Goal: Information Seeking & Learning: Learn about a topic

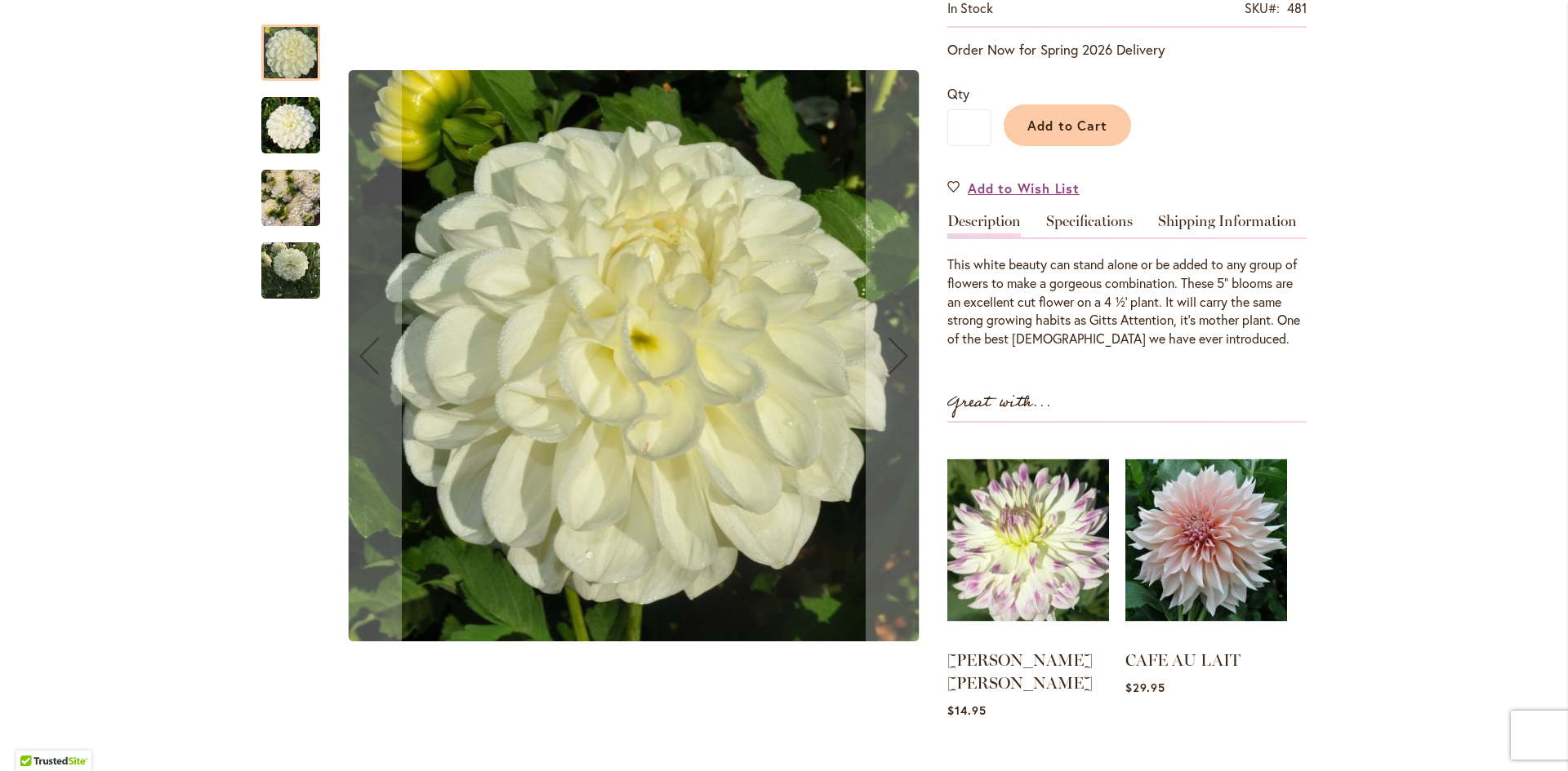
scroll to position [245, 0]
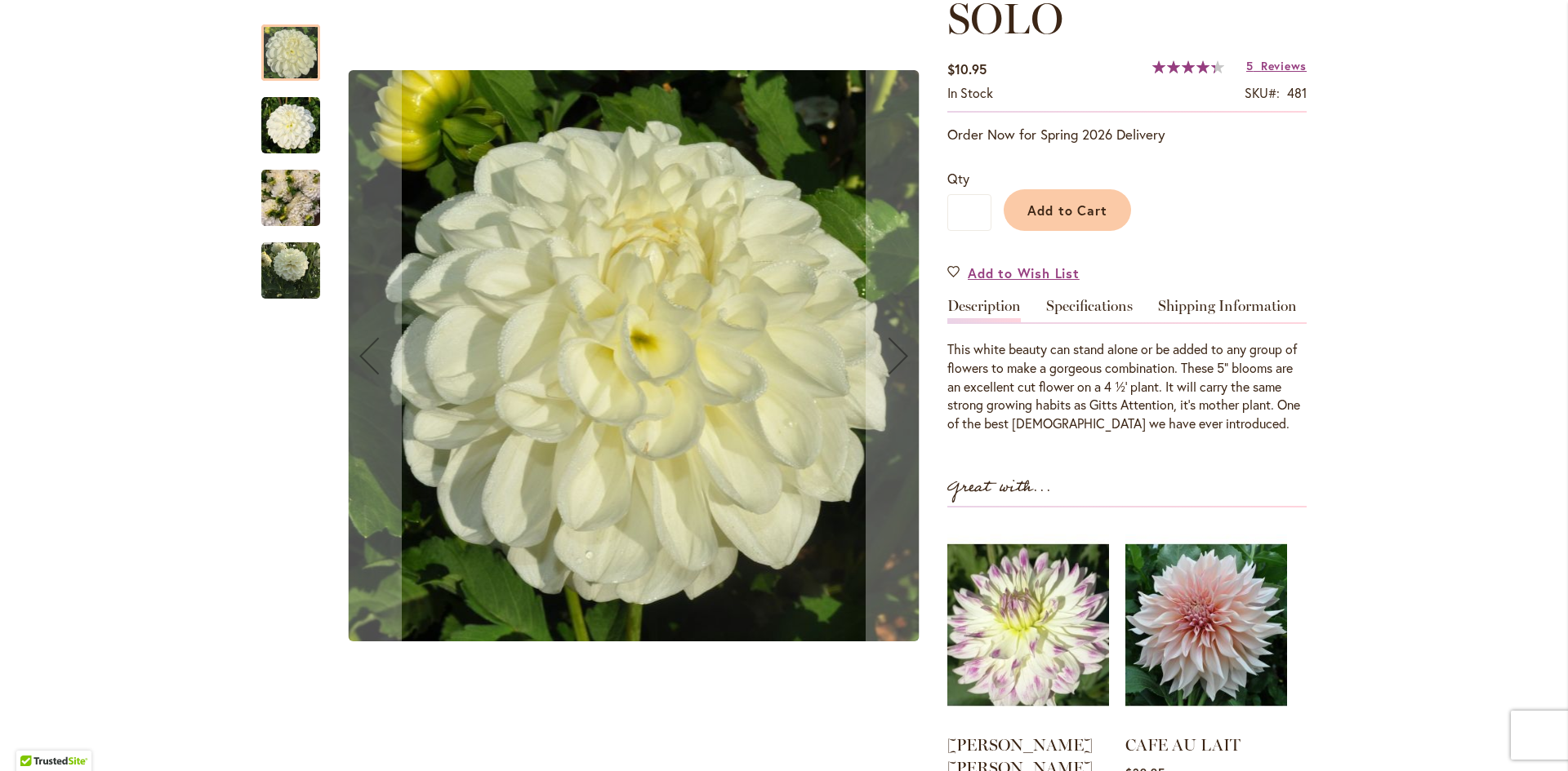
click at [279, 135] on img "SOLO" at bounding box center [291, 126] width 59 height 59
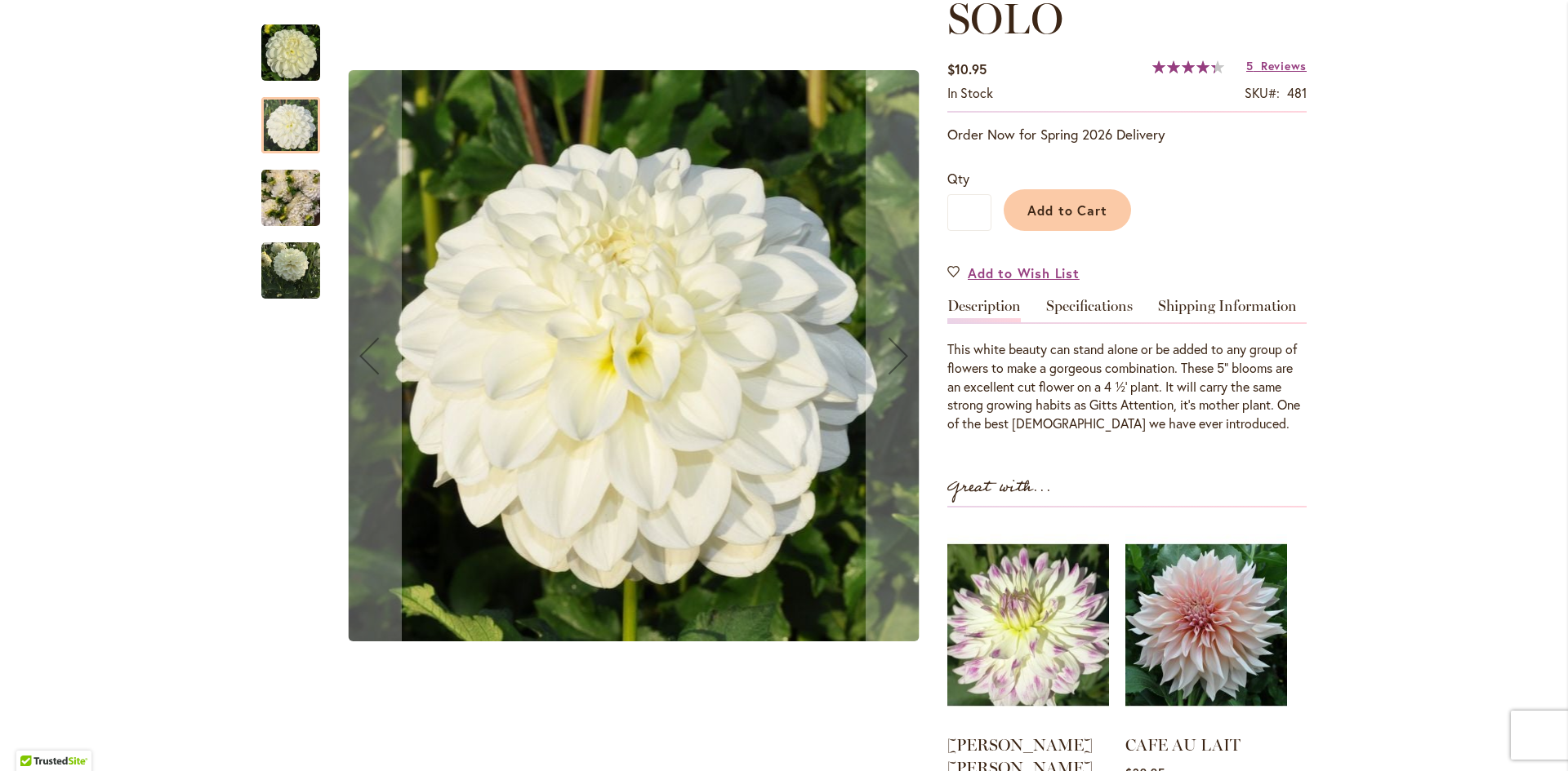
click at [309, 204] on img "SOLO" at bounding box center [291, 198] width 59 height 78
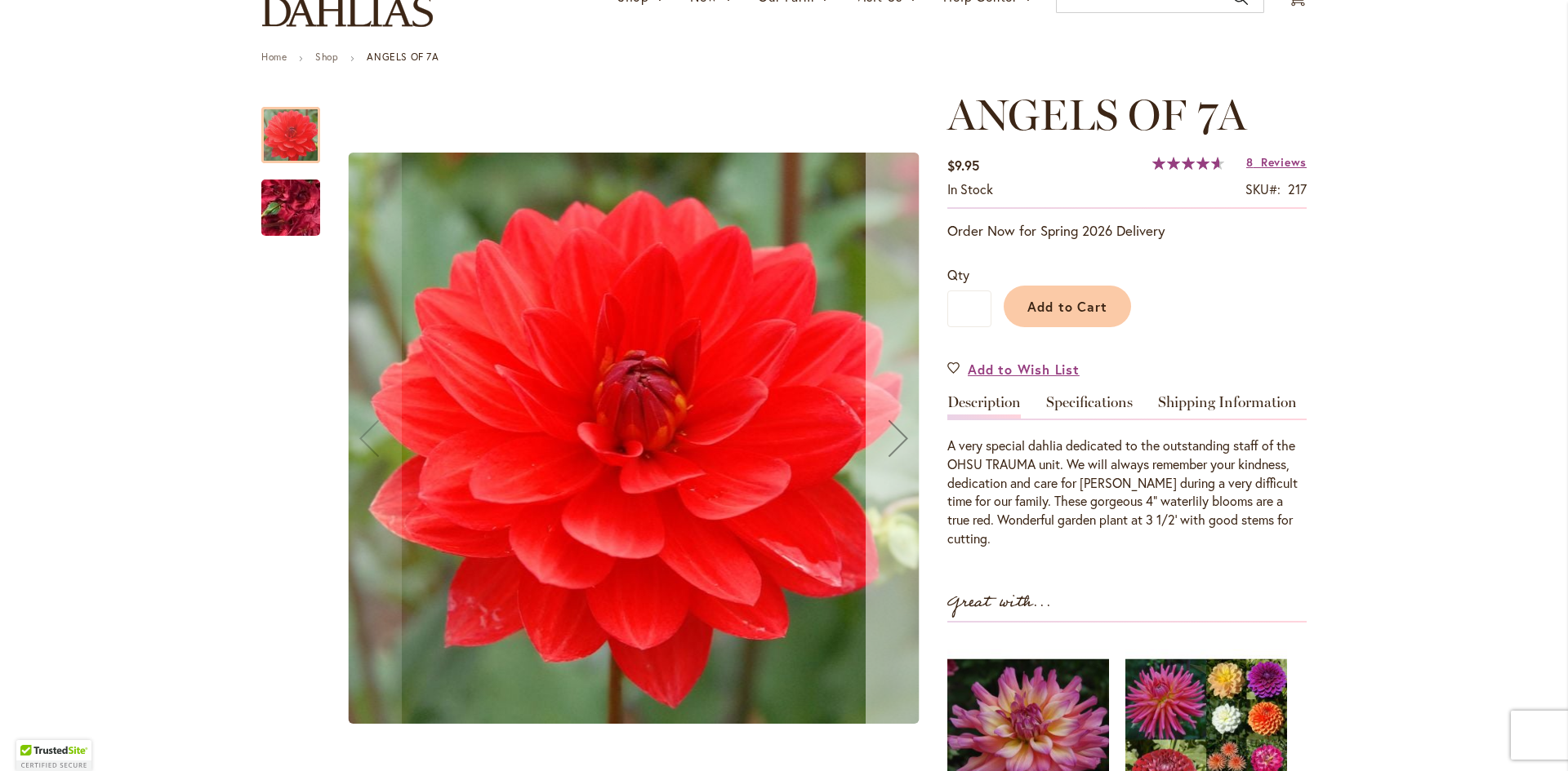
scroll to position [163, 0]
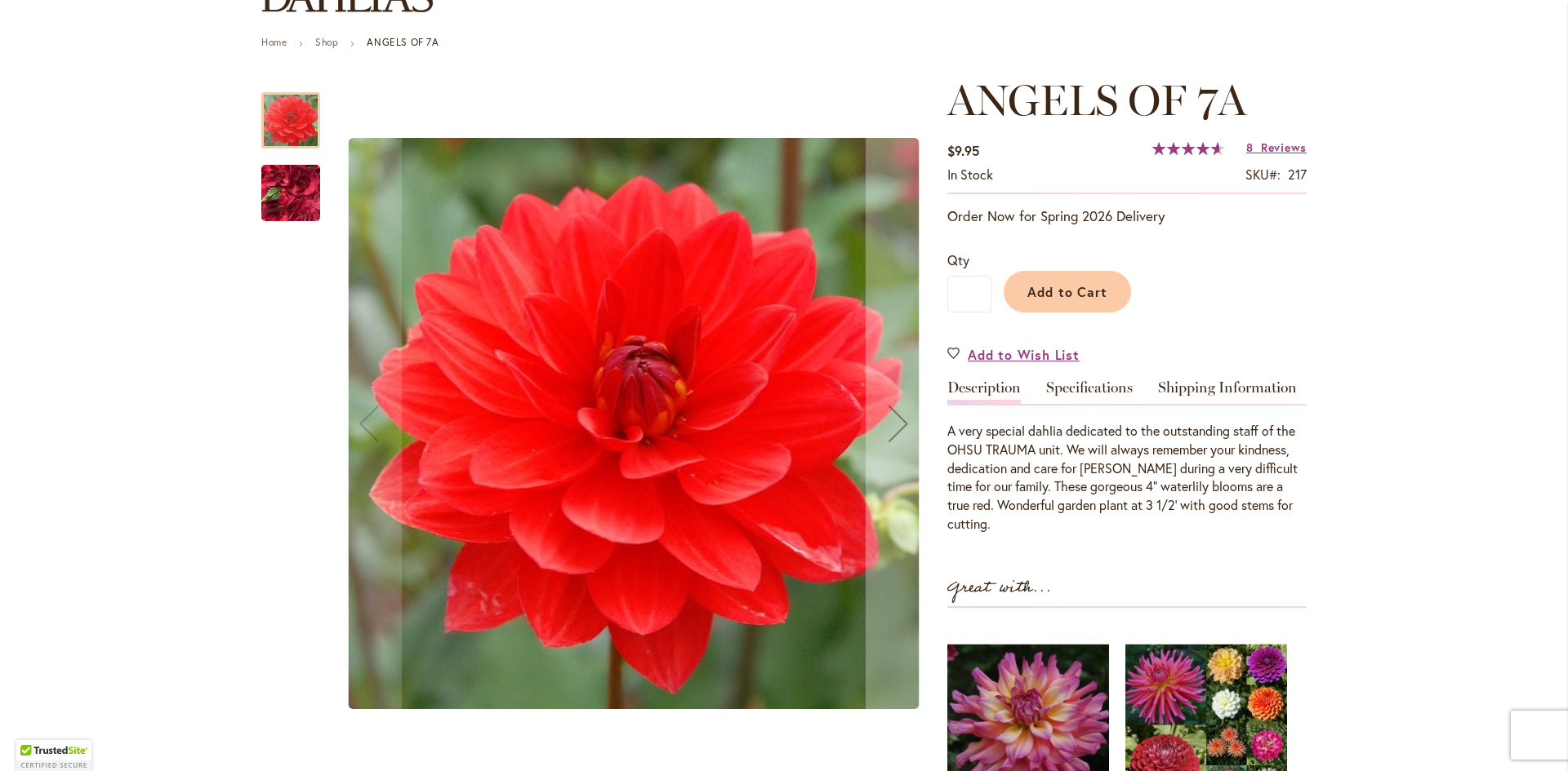
click at [291, 199] on img "ANGELS OF 7A" at bounding box center [291, 193] width 118 height 88
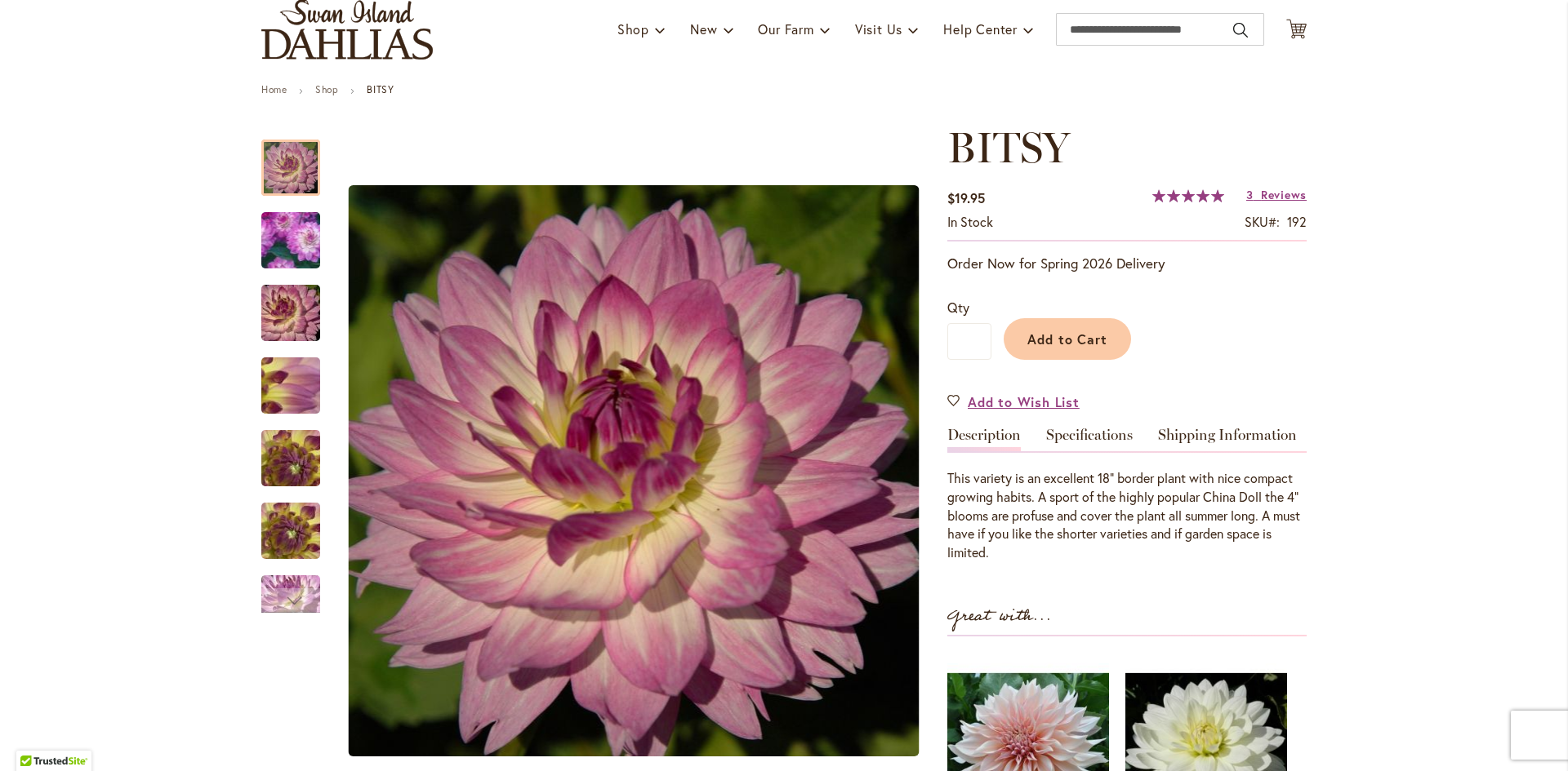
scroll to position [163, 0]
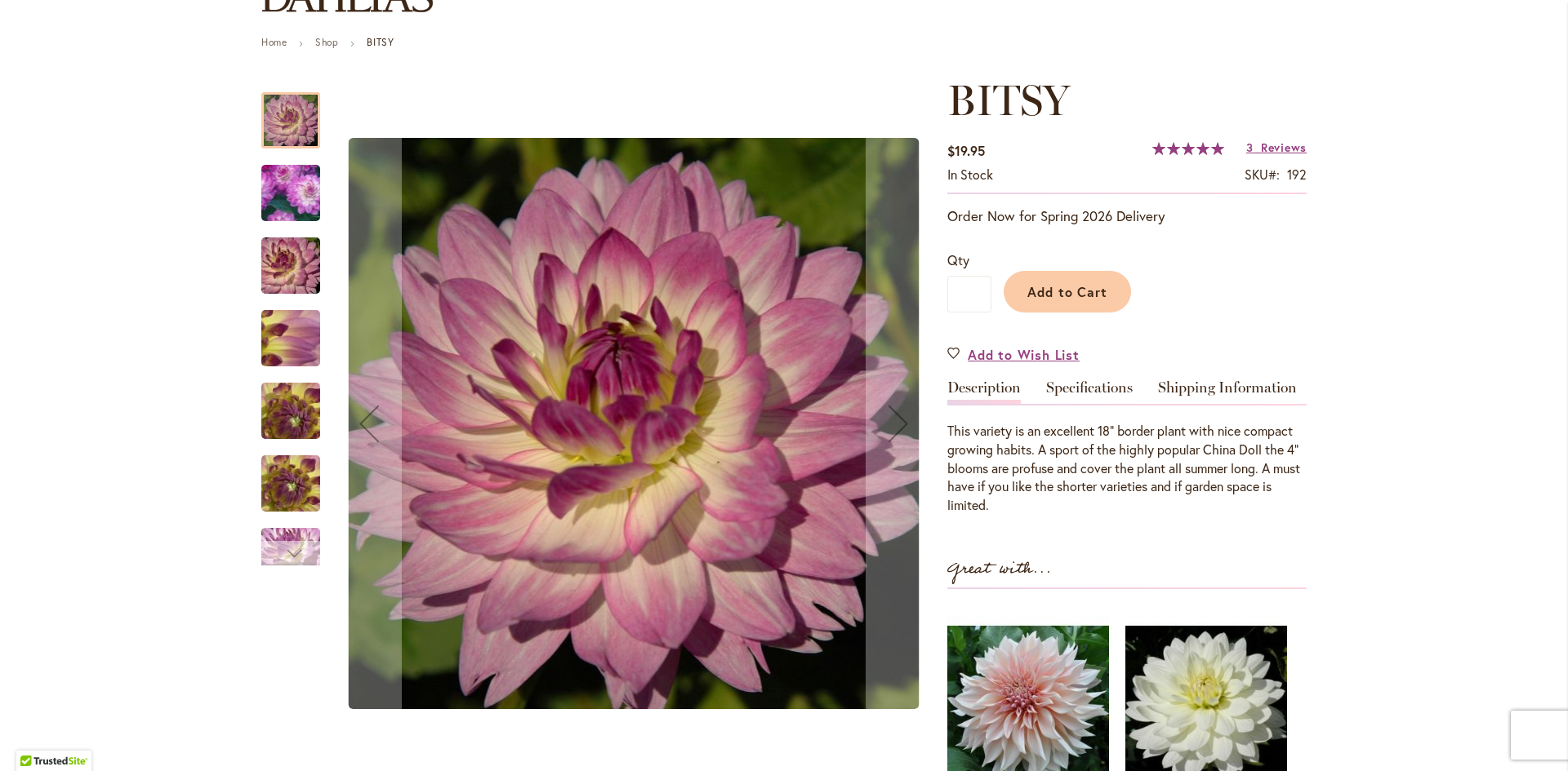
click at [293, 547] on div "Next" at bounding box center [290, 553] width 24 height 24
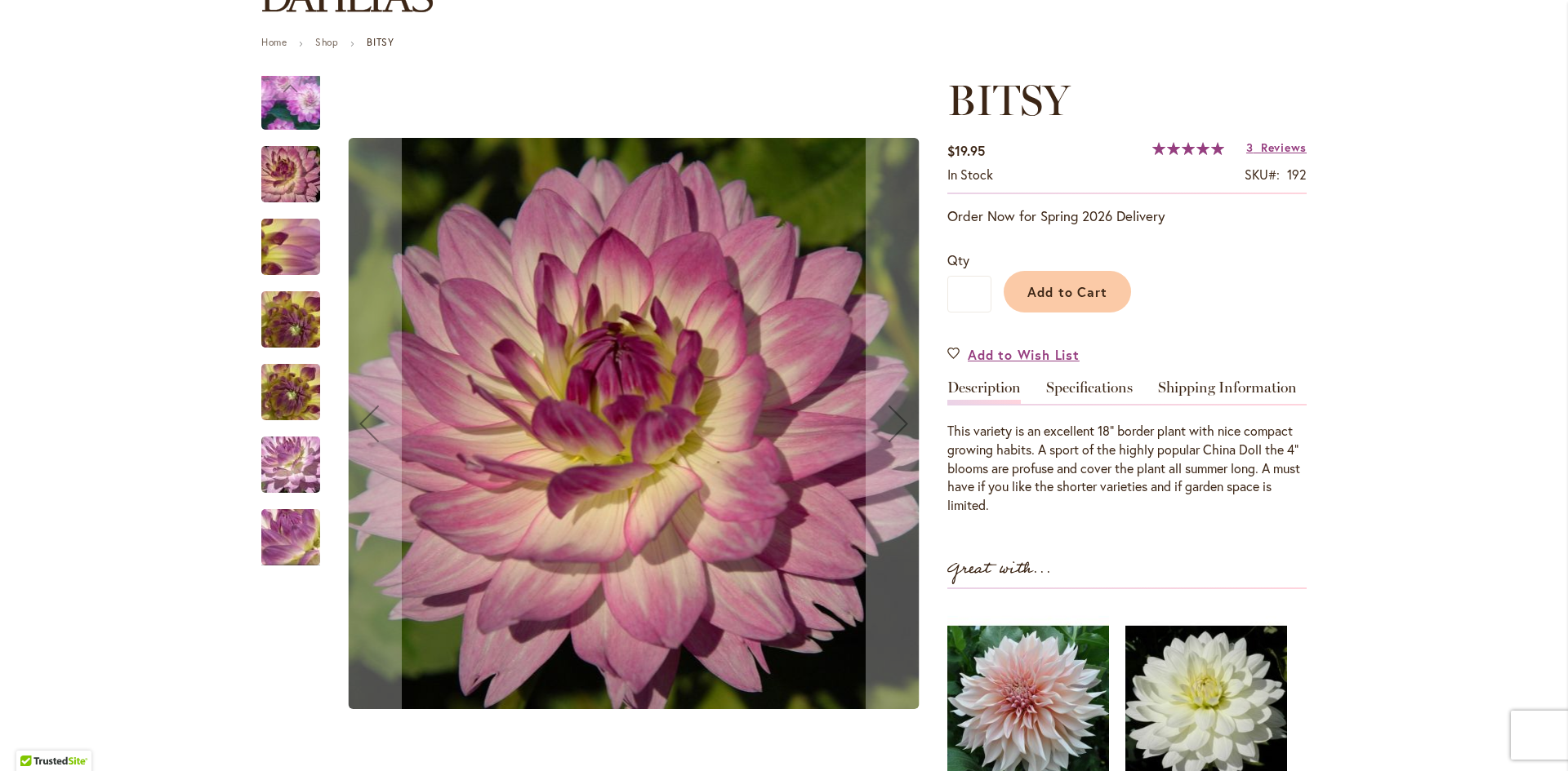
click at [299, 534] on img "BITSY" at bounding box center [291, 537] width 118 height 88
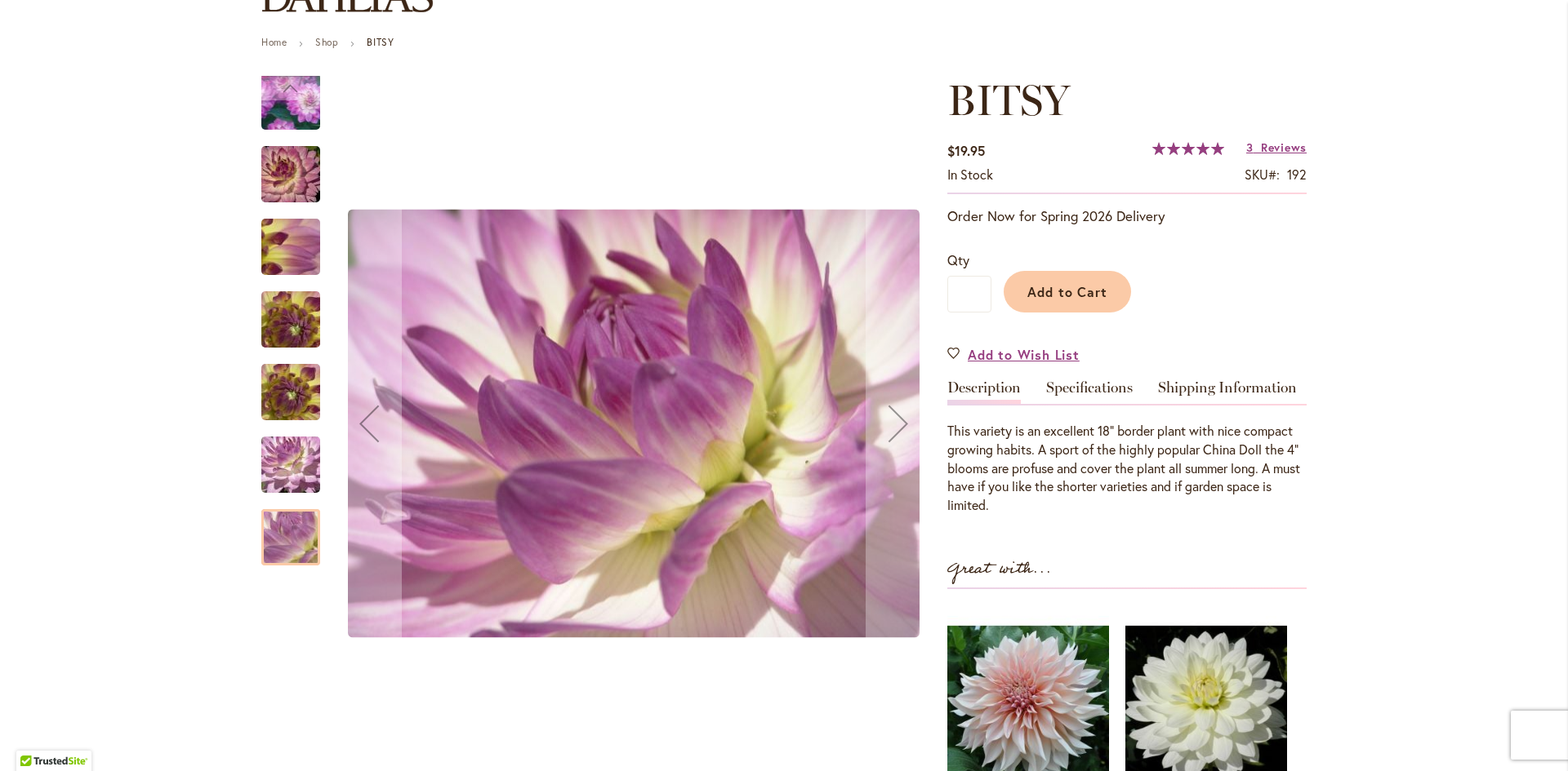
click at [294, 464] on img "BITSY" at bounding box center [291, 465] width 118 height 88
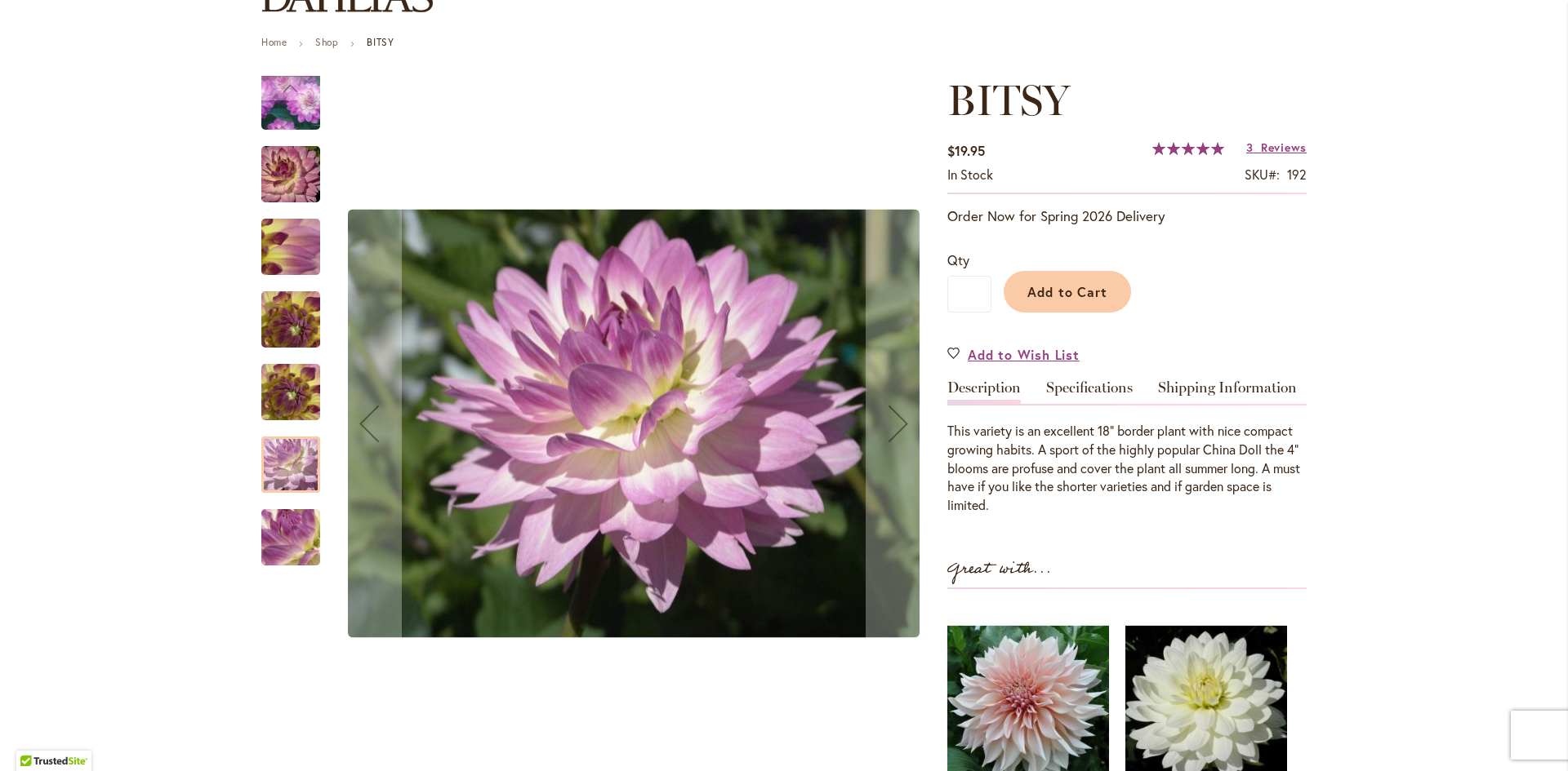
click at [301, 407] on img "BITSY" at bounding box center [291, 393] width 118 height 88
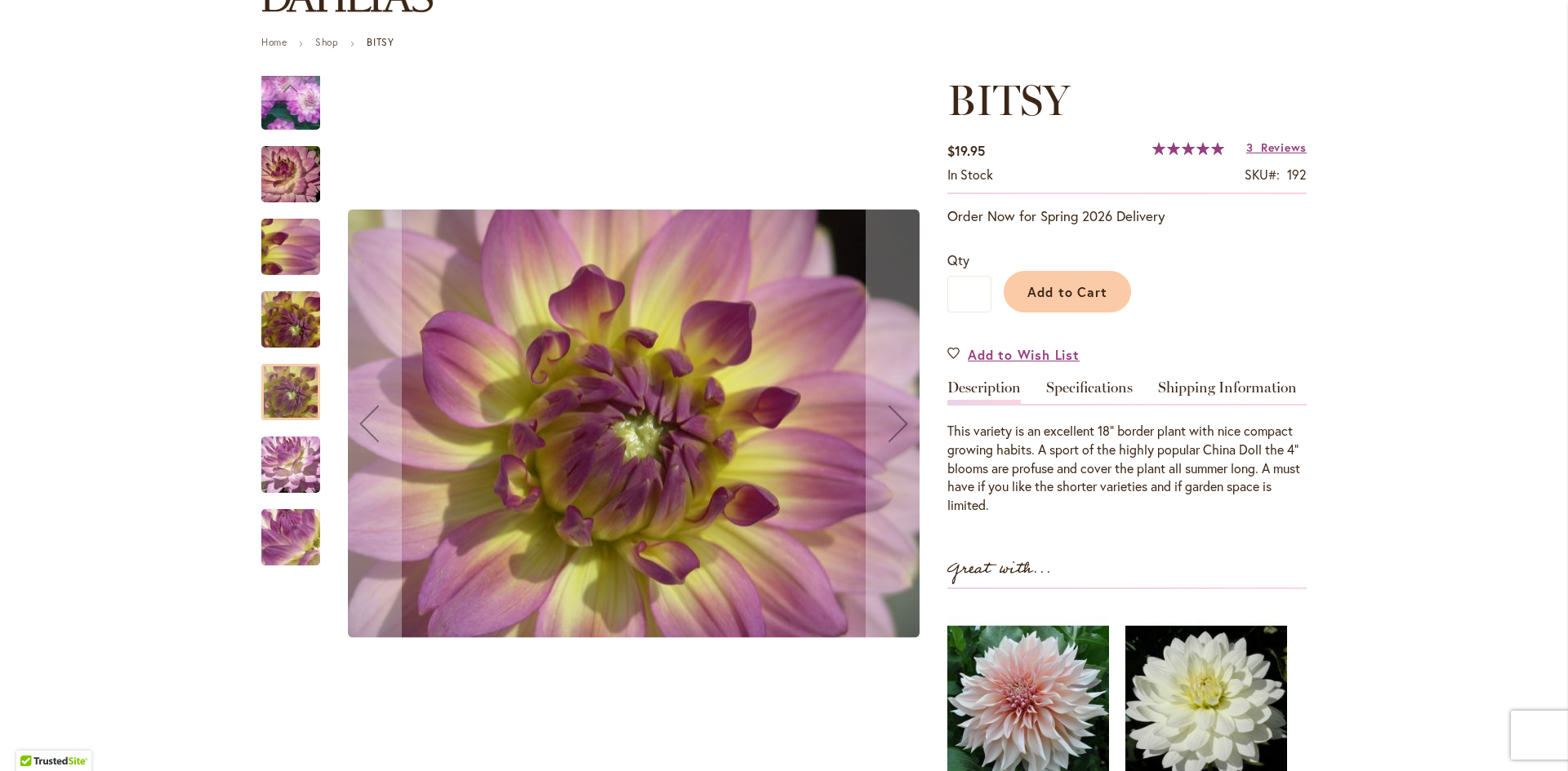
drag, startPoint x: 297, startPoint y: 378, endPoint x: 295, endPoint y: 359, distance: 19.1
click at [297, 367] on div at bounding box center [291, 392] width 59 height 56
click at [294, 339] on img "BITSY" at bounding box center [291, 319] width 118 height 88
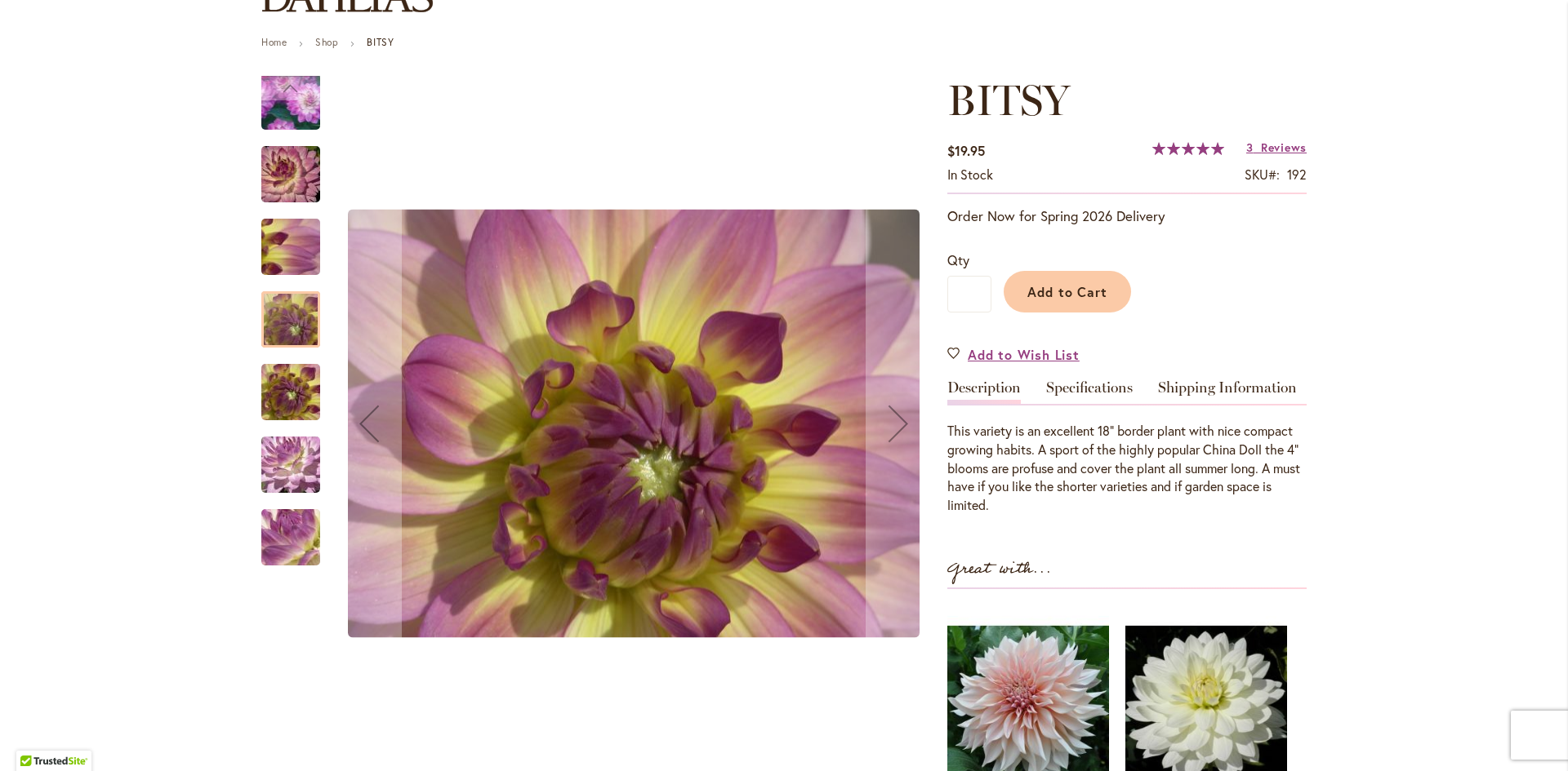
click at [289, 290] on div "BITSY" at bounding box center [299, 311] width 75 height 72
click at [299, 254] on img "BITSY" at bounding box center [291, 247] width 118 height 88
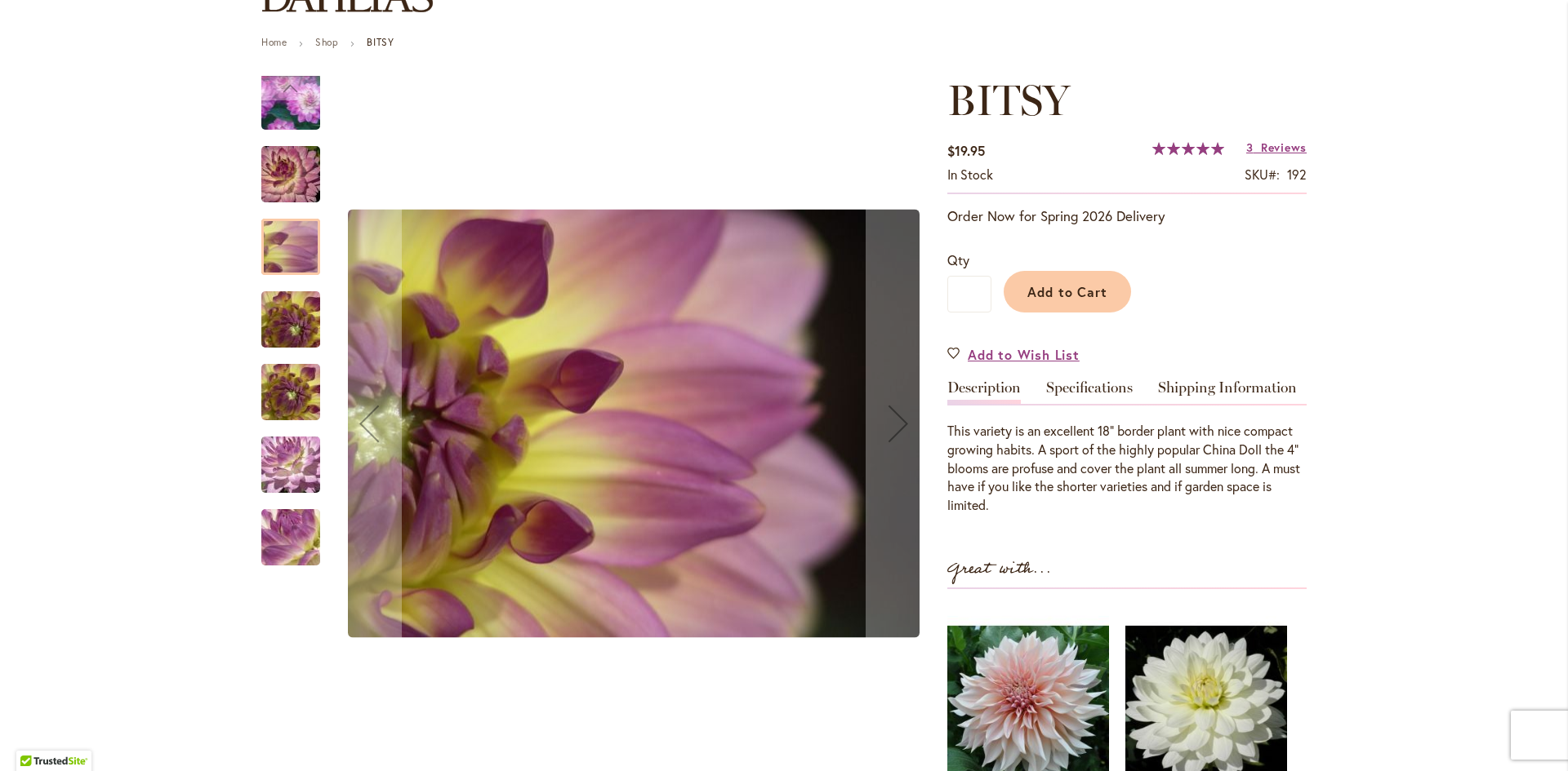
click at [293, 193] on img "BITSY" at bounding box center [291, 174] width 118 height 78
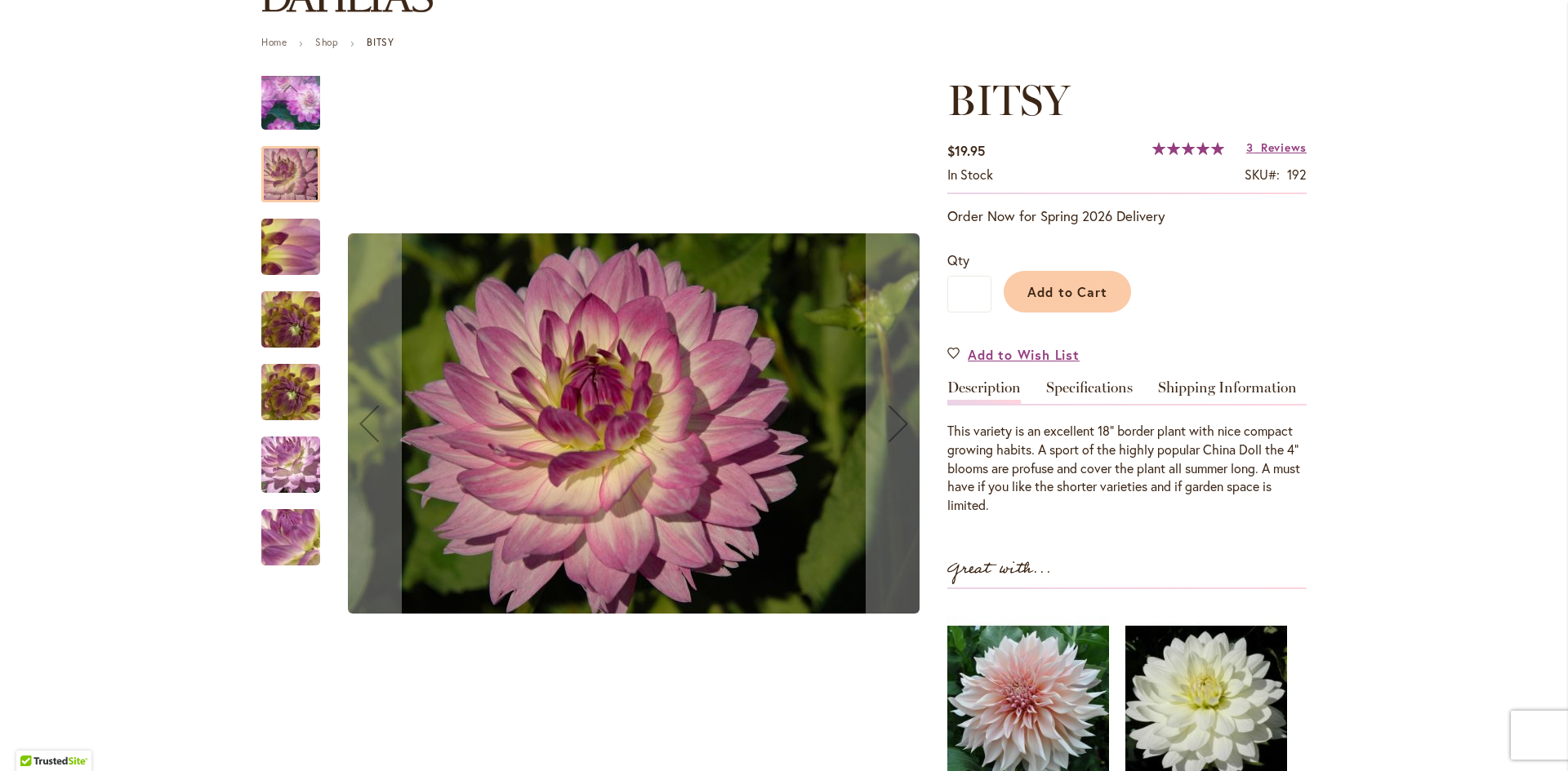
click at [281, 107] on img "BITSY" at bounding box center [291, 102] width 115 height 113
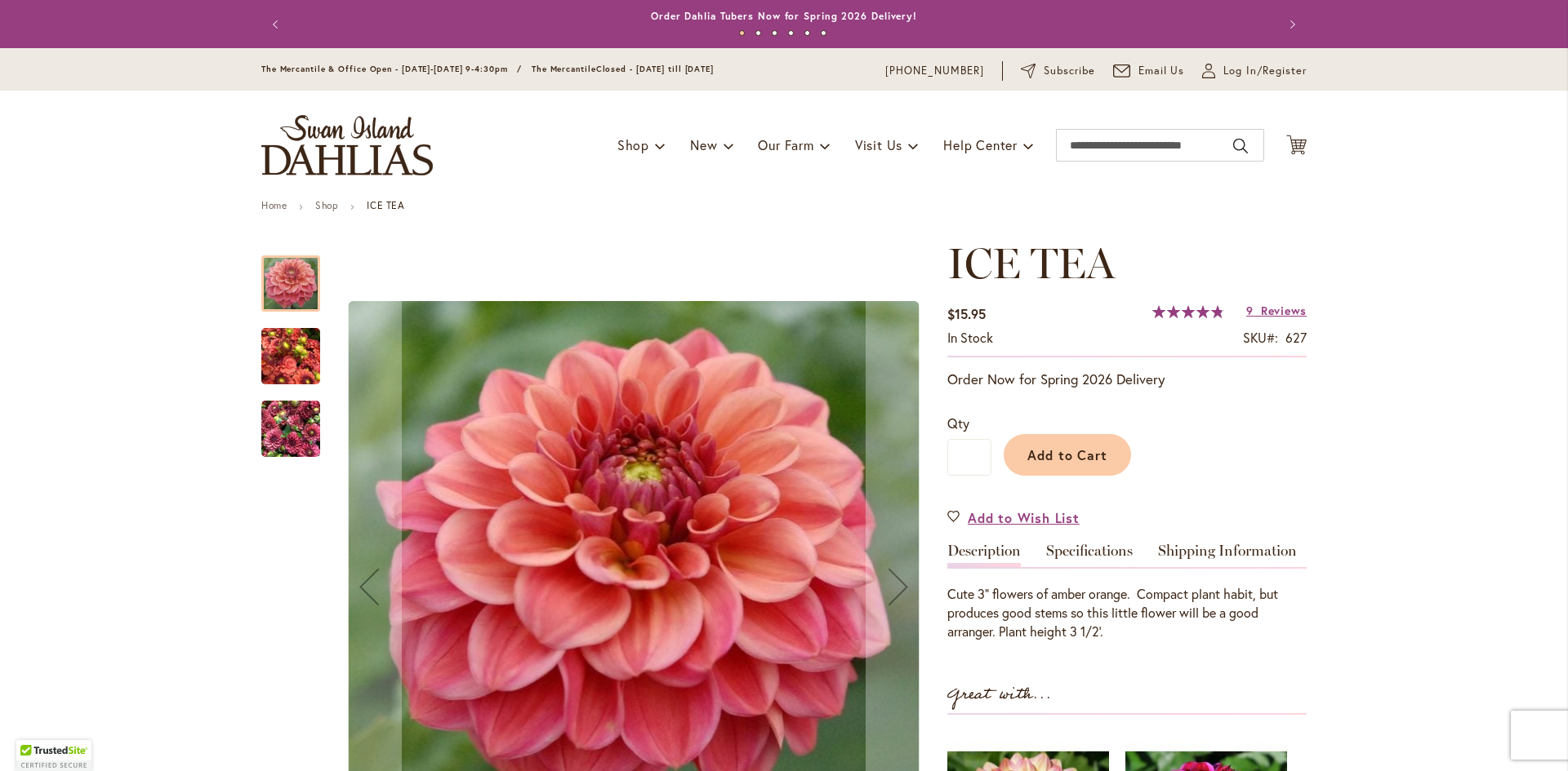
click at [276, 441] on img "ICE TEA" at bounding box center [291, 429] width 59 height 78
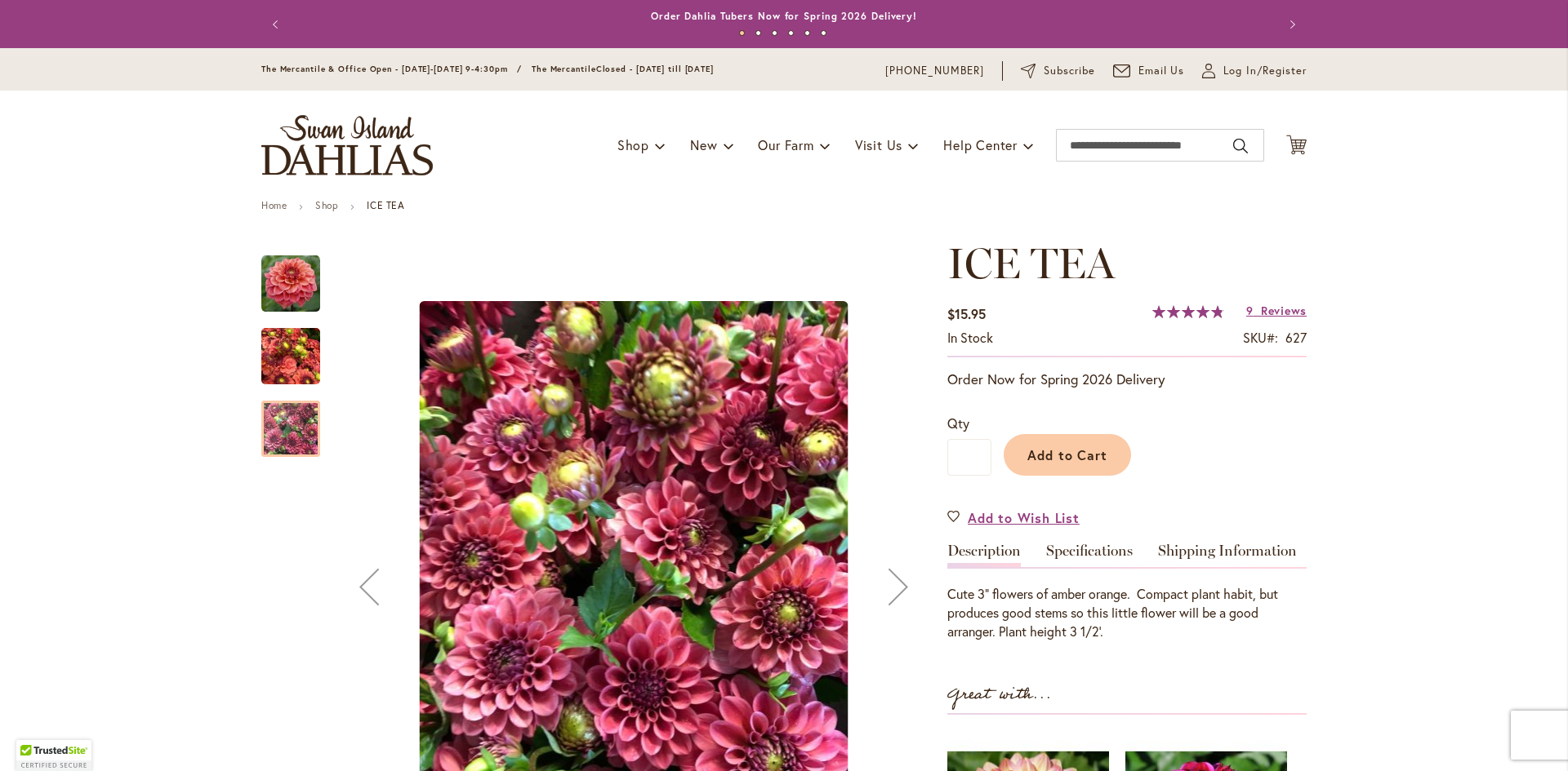
click at [294, 369] on img "ICE TEA" at bounding box center [291, 356] width 59 height 78
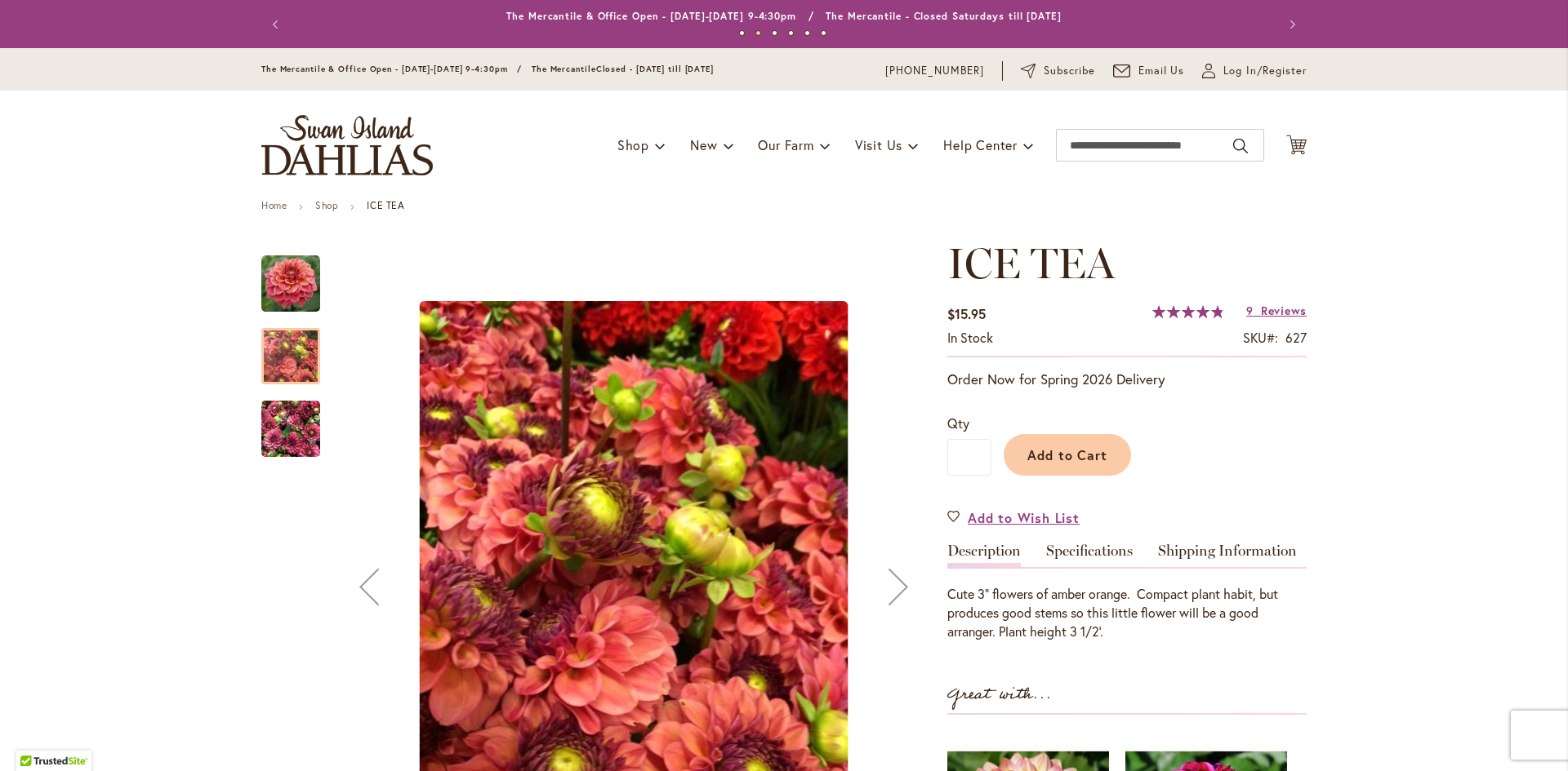
click at [293, 400] on img "ICE TEA" at bounding box center [291, 429] width 59 height 78
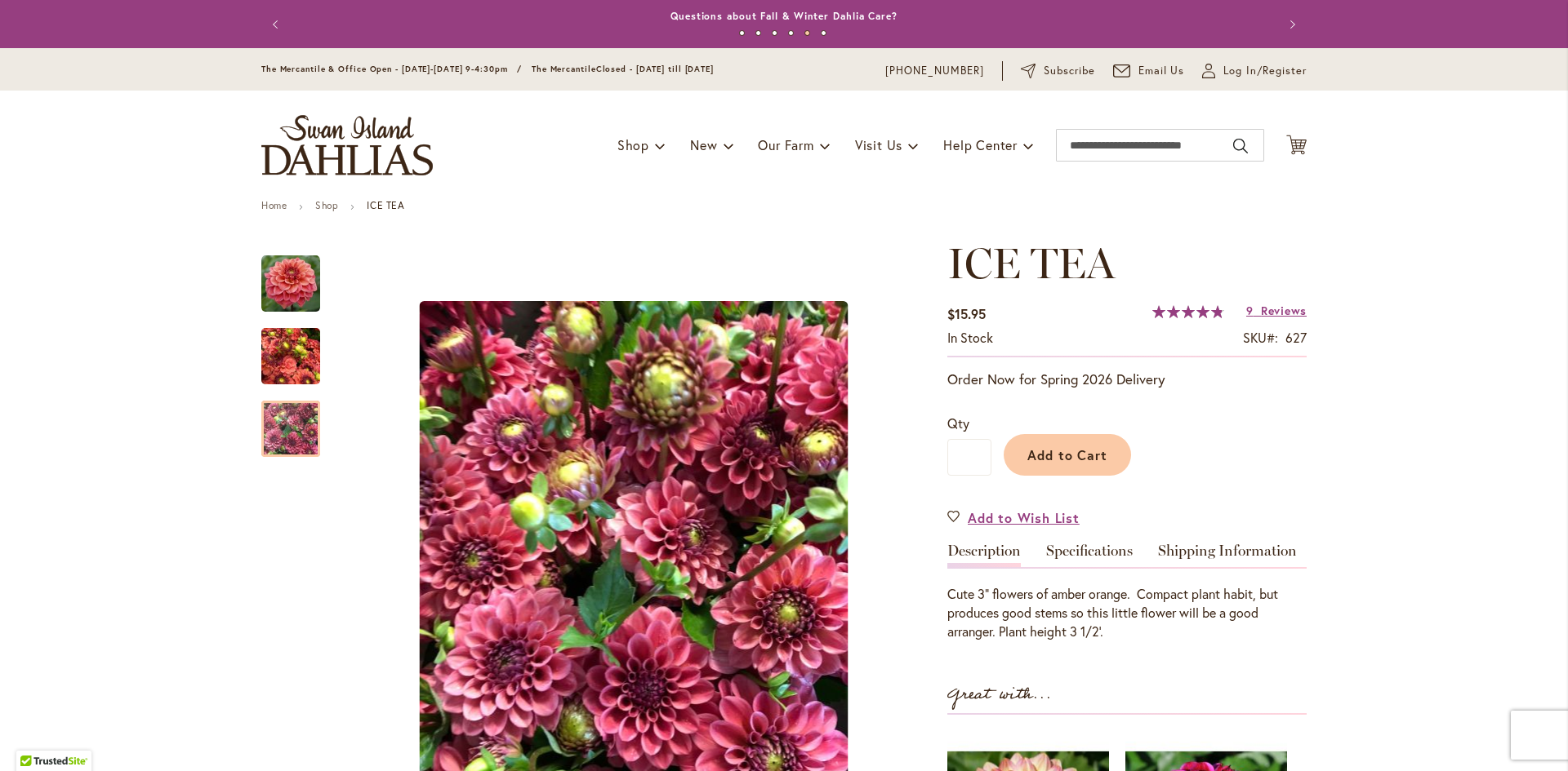
click at [1134, 636] on div "Cute 3" flowers of amber orange. Compact plant habit, but produces good stems s…" at bounding box center [1126, 613] width 359 height 56
drag, startPoint x: 1047, startPoint y: 594, endPoint x: 1125, endPoint y: 588, distance: 78.2
click at [1125, 588] on div "Cute 3" flowers of amber orange. Compact plant habit, but produces good stems s…" at bounding box center [1126, 613] width 359 height 56
copy div "amber orange"
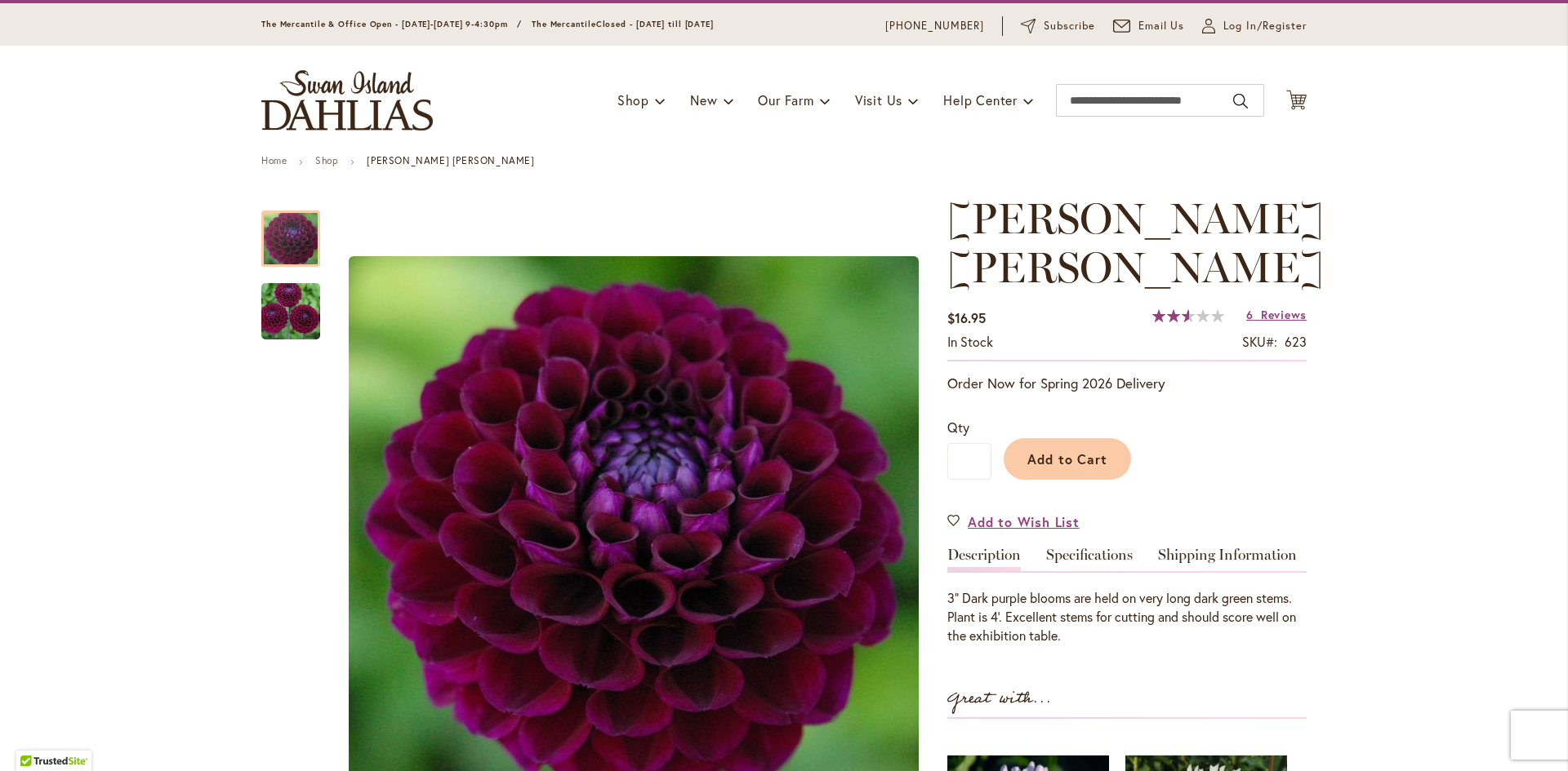
scroll to position [163, 0]
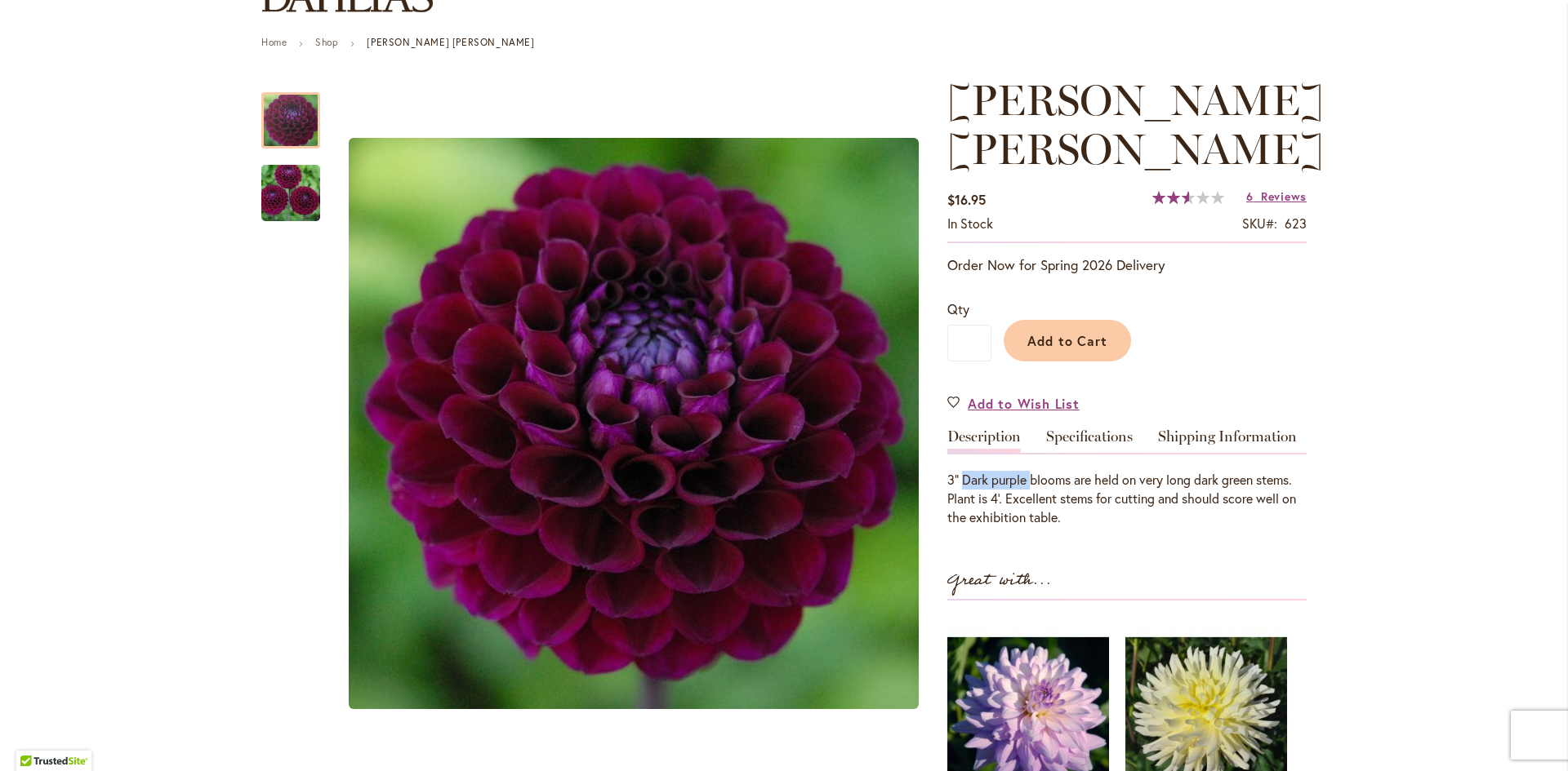
drag, startPoint x: 957, startPoint y: 477, endPoint x: 1025, endPoint y: 483, distance: 68.3
click at [1025, 483] on div "3” Dark purple blooms are held on very long dark green stems. Plant is 4’. Exce…" at bounding box center [1126, 499] width 359 height 56
click at [1148, 521] on div "3” Dark purple blooms are held on very long dark green stems. Plant is 4’. Exce…" at bounding box center [1126, 499] width 359 height 56
drag, startPoint x: 956, startPoint y: 477, endPoint x: 1291, endPoint y: 476, distance: 335.0
click at [1291, 476] on div "3” Dark purple blooms are held on very long dark green stems. Plant is 4’. Exce…" at bounding box center [1126, 499] width 359 height 56
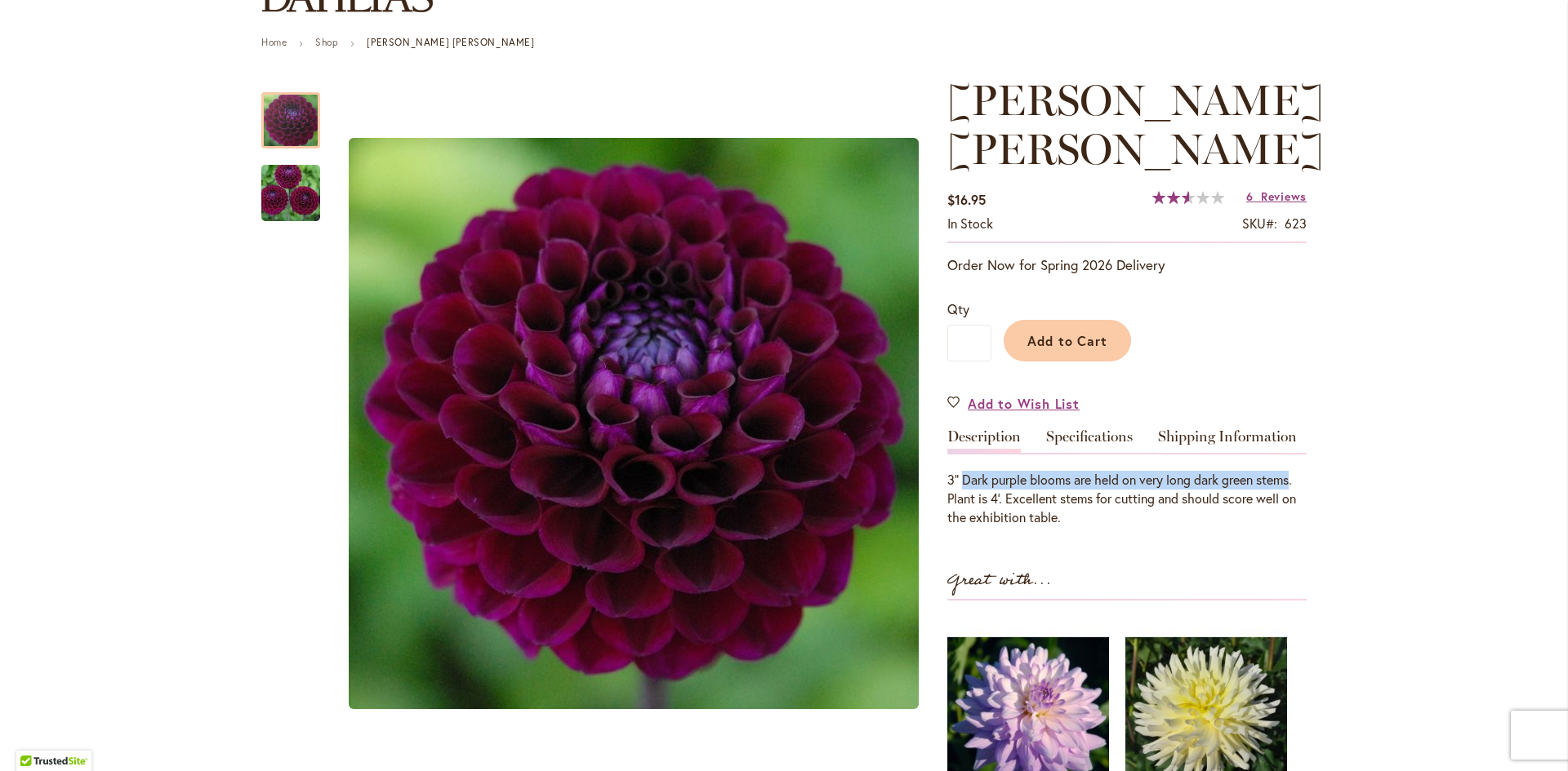
copy div "Dark purple blooms are held on very long dark green stems"
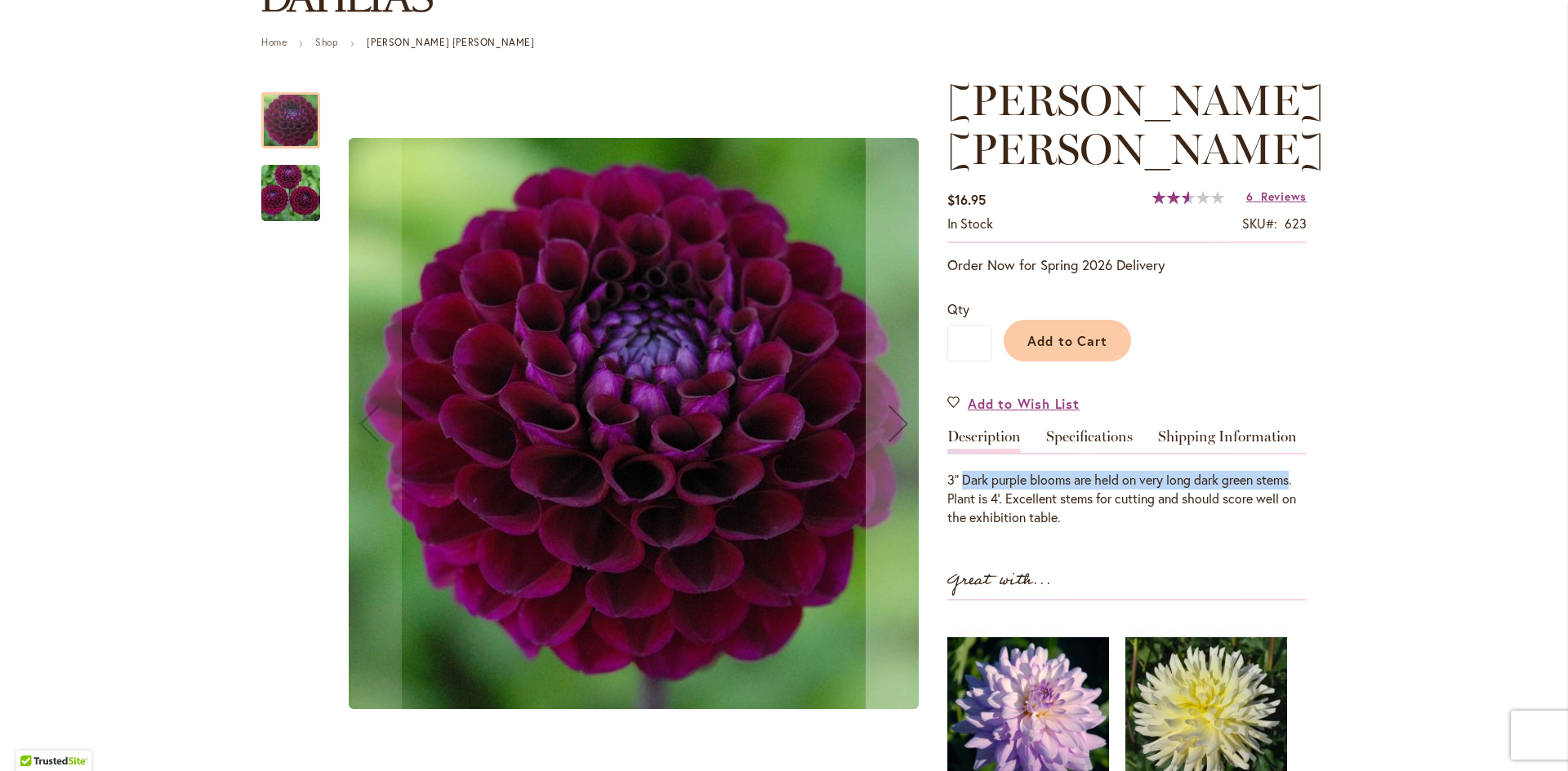
click at [292, 198] on img "JASON MATTHEW" at bounding box center [291, 193] width 118 height 78
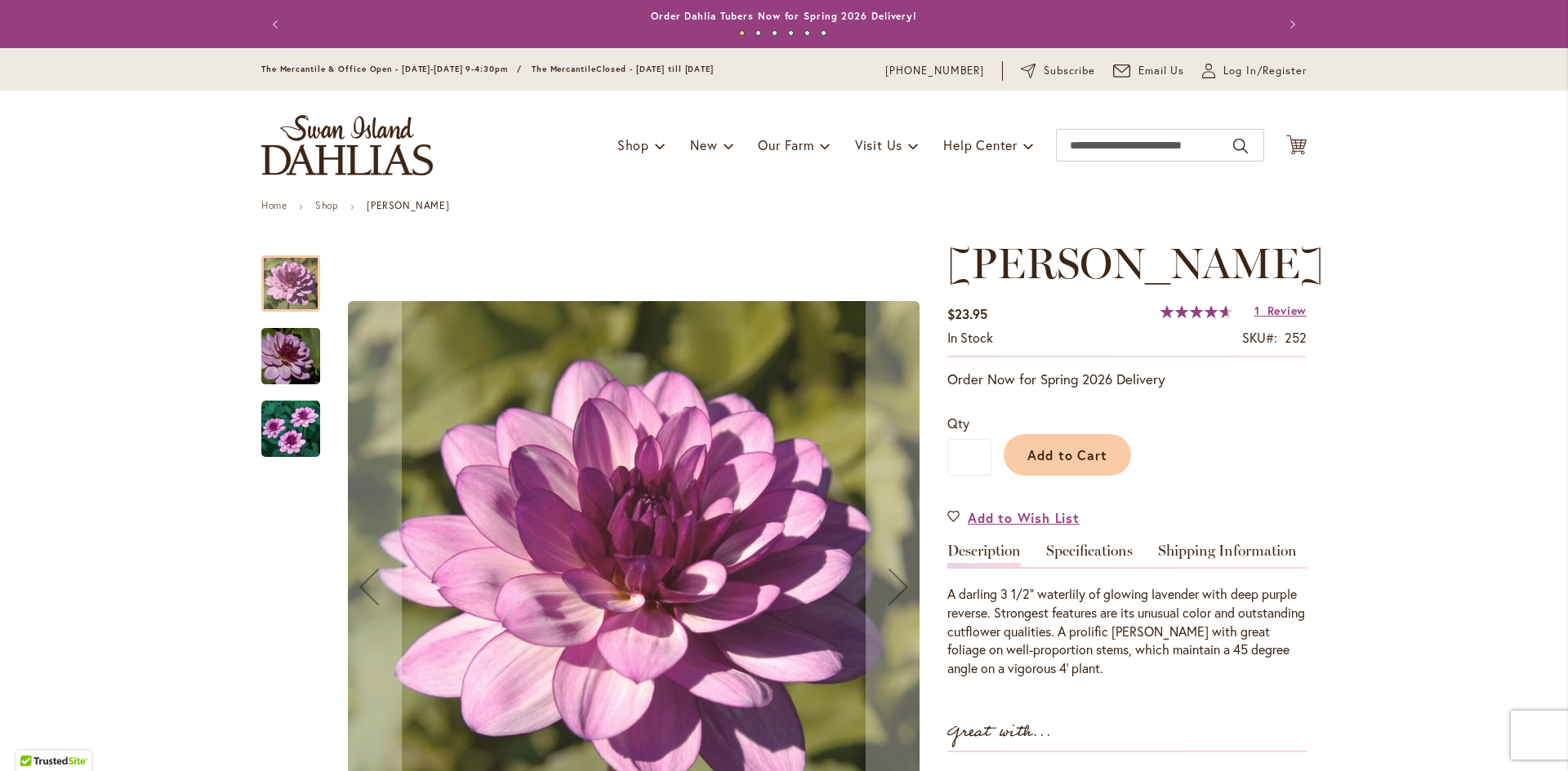
click at [283, 433] on img "LAUREN MICHELE" at bounding box center [291, 430] width 59 height 59
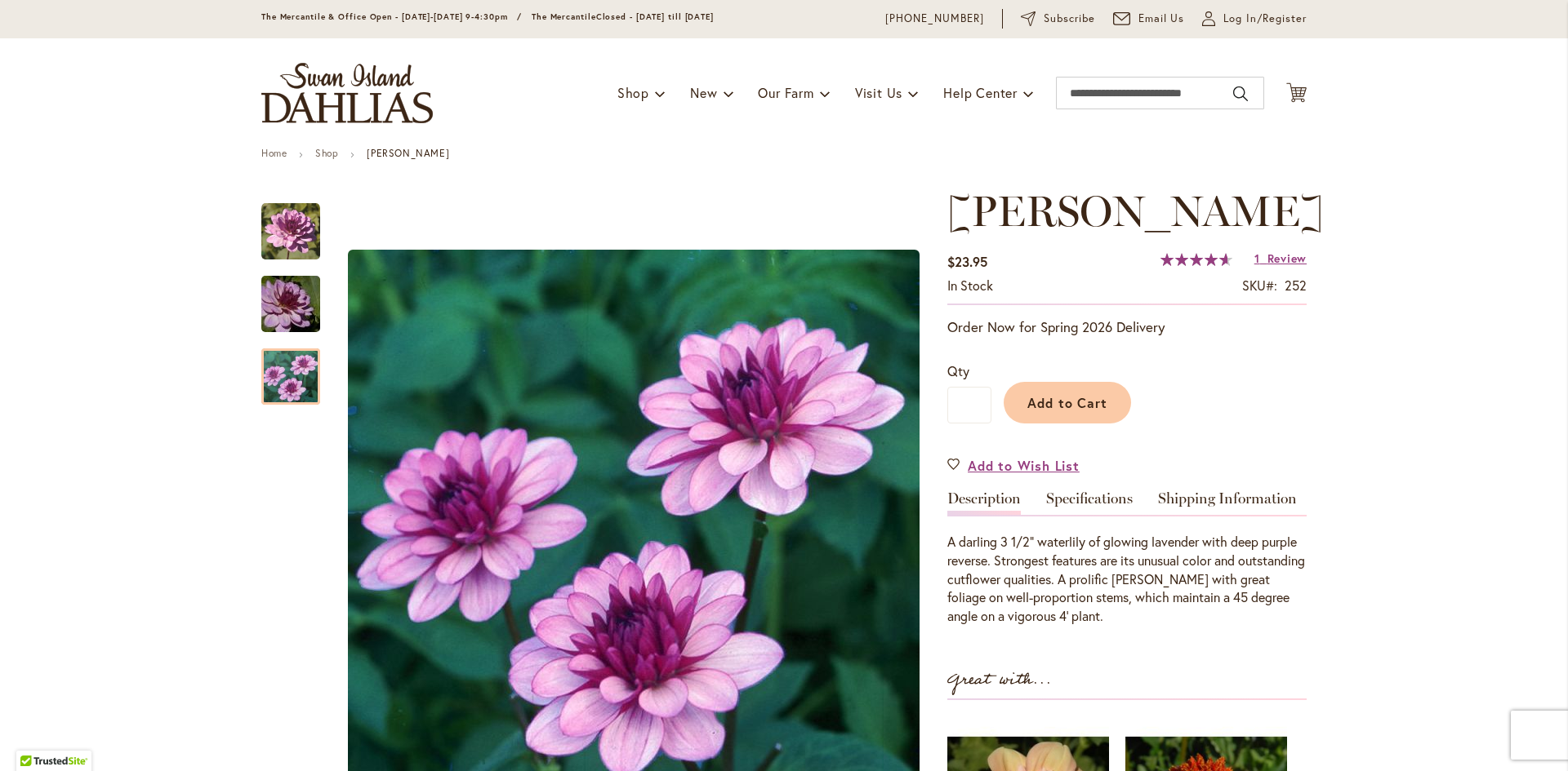
scroll to position [82, 0]
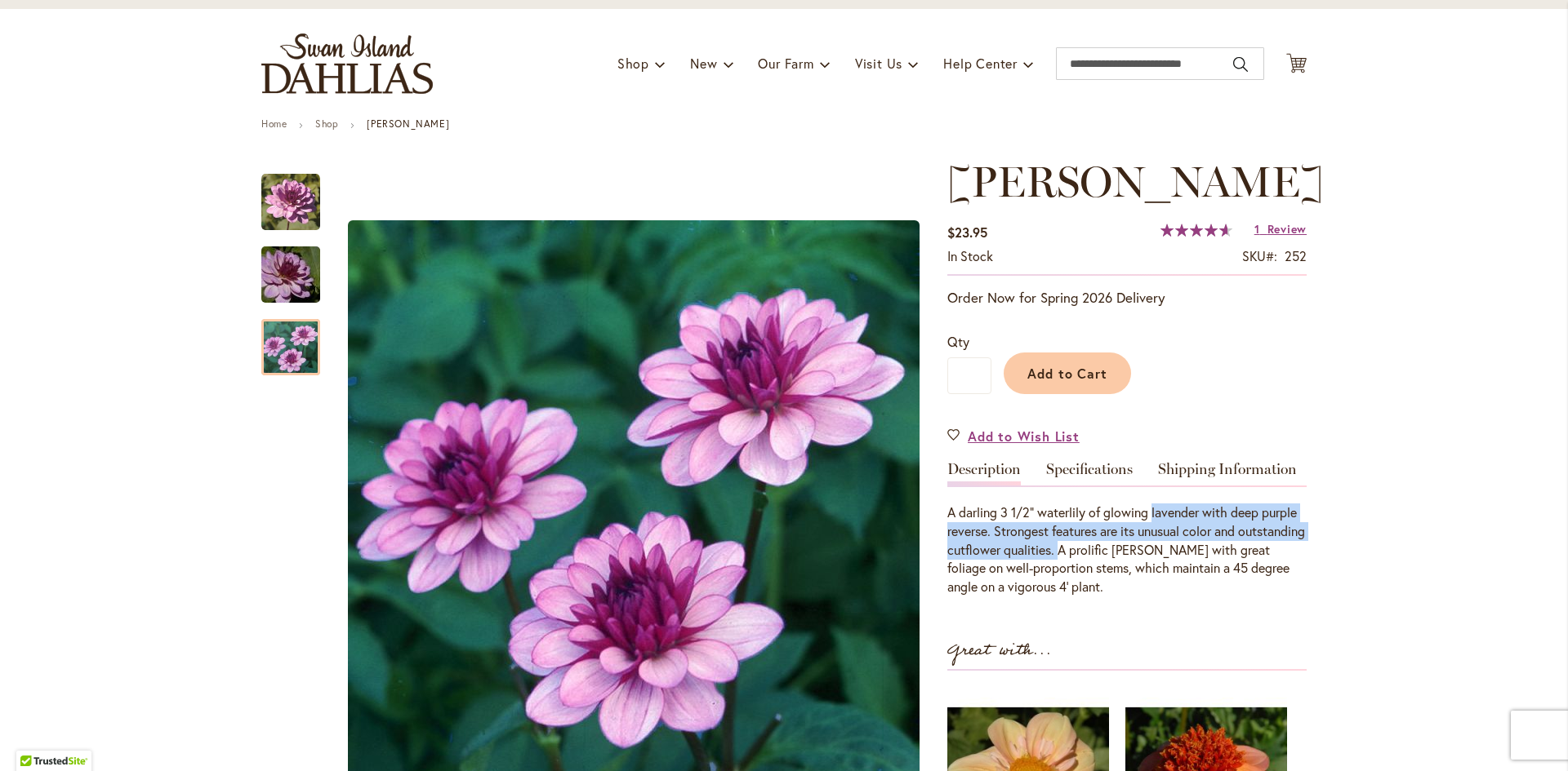
drag, startPoint x: 1148, startPoint y: 561, endPoint x: 1125, endPoint y: 599, distance: 44.4
click at [1125, 597] on div "A darling 3 1/2" waterlily of glowing lavender with deep purple reverse. Strong…" at bounding box center [1126, 550] width 359 height 93
copy div "lavender with deep purple reverse. Strongest features are its unusual color and…"
